Goal: Information Seeking & Learning: Learn about a topic

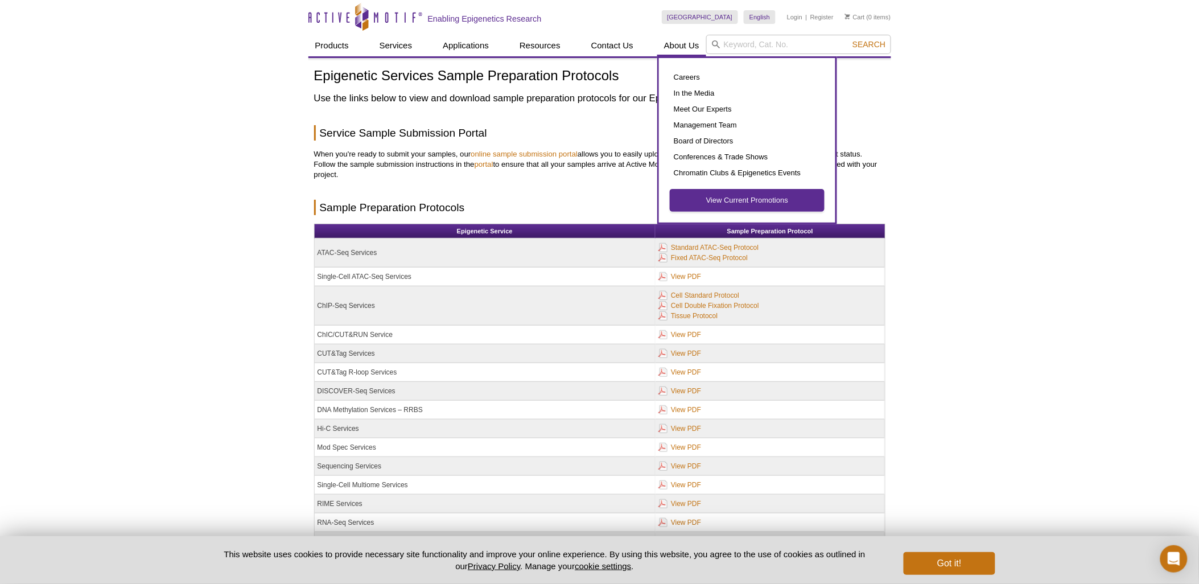
click at [734, 195] on link "View Current Promotions" at bounding box center [748, 201] width 154 height 22
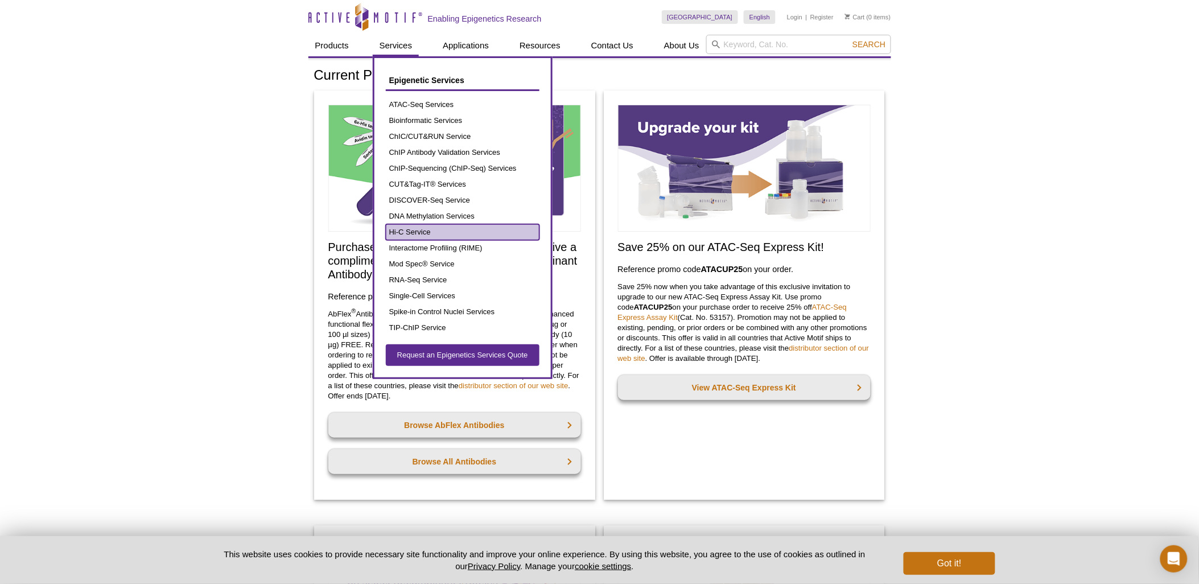
click at [426, 233] on link "Hi-C Service" at bounding box center [463, 232] width 154 height 16
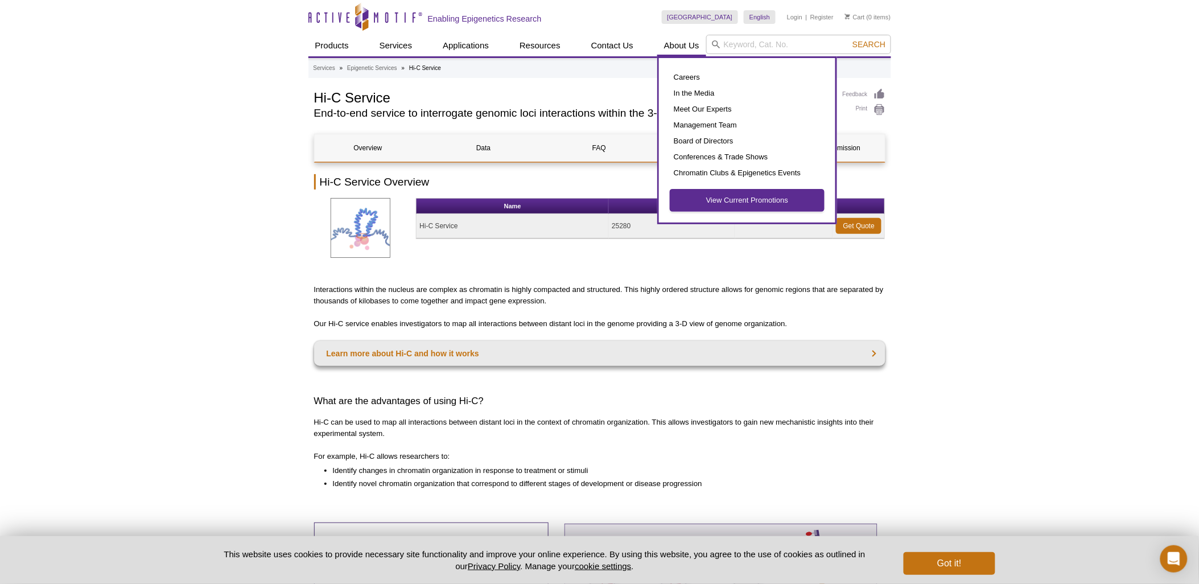
click at [734, 195] on link "View Current Promotions" at bounding box center [748, 201] width 154 height 22
